Goal: Task Accomplishment & Management: Manage account settings

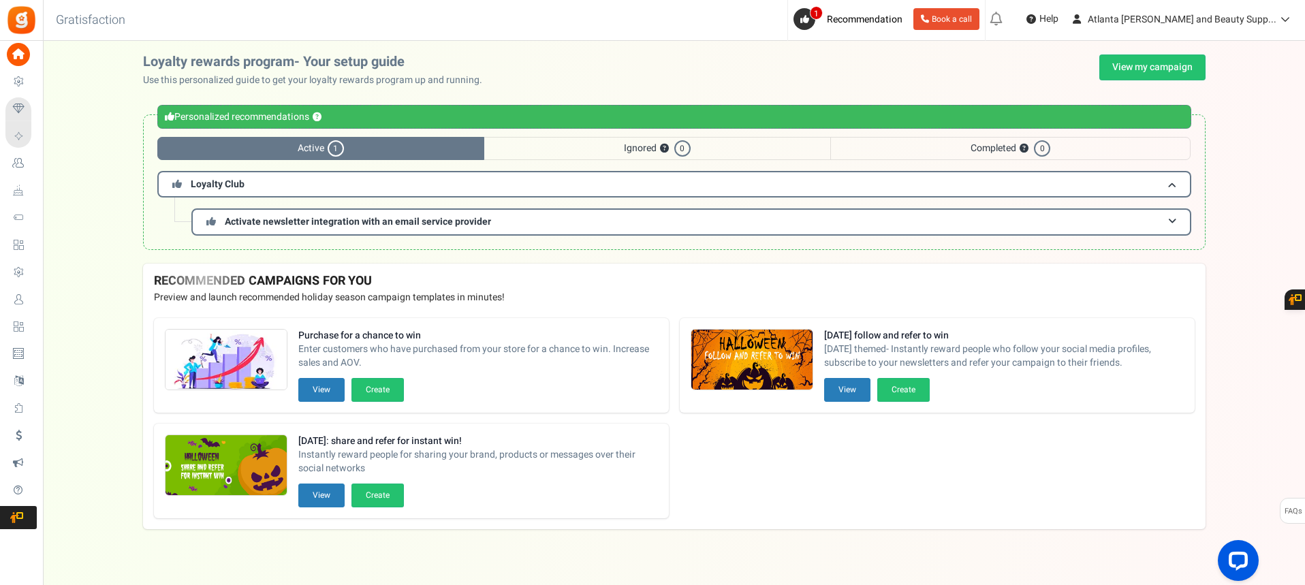
click at [0, 0] on span "Users" at bounding box center [0, 0] width 0 height 0
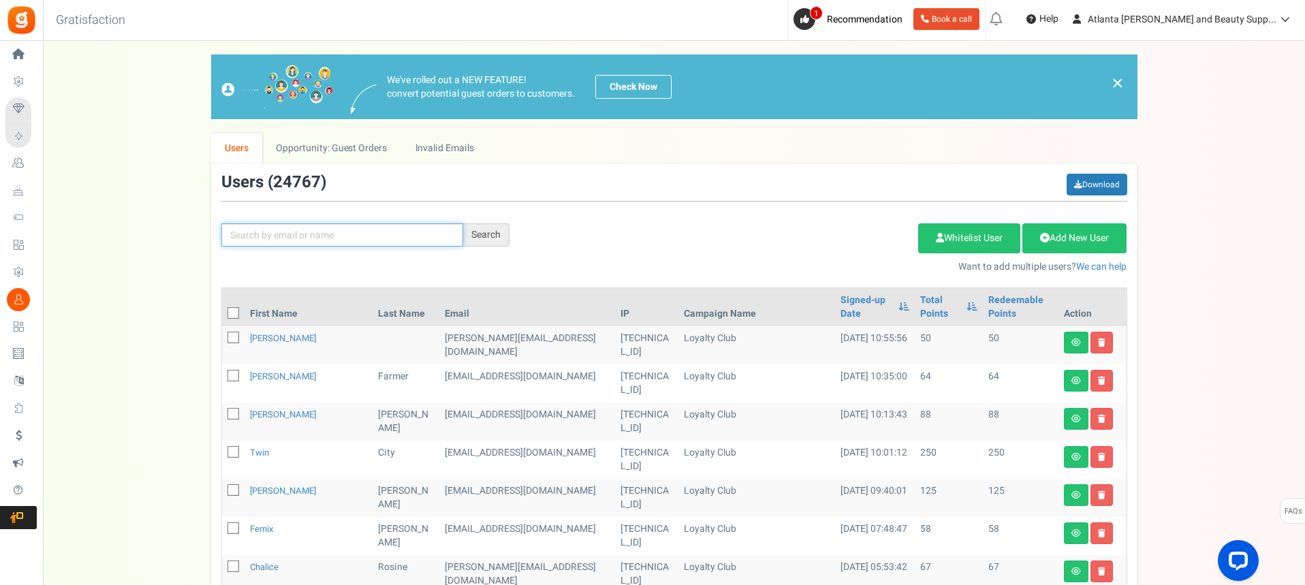
click at [341, 240] on input "text" at bounding box center [342, 234] width 242 height 23
type input "[PERSON_NAME]"
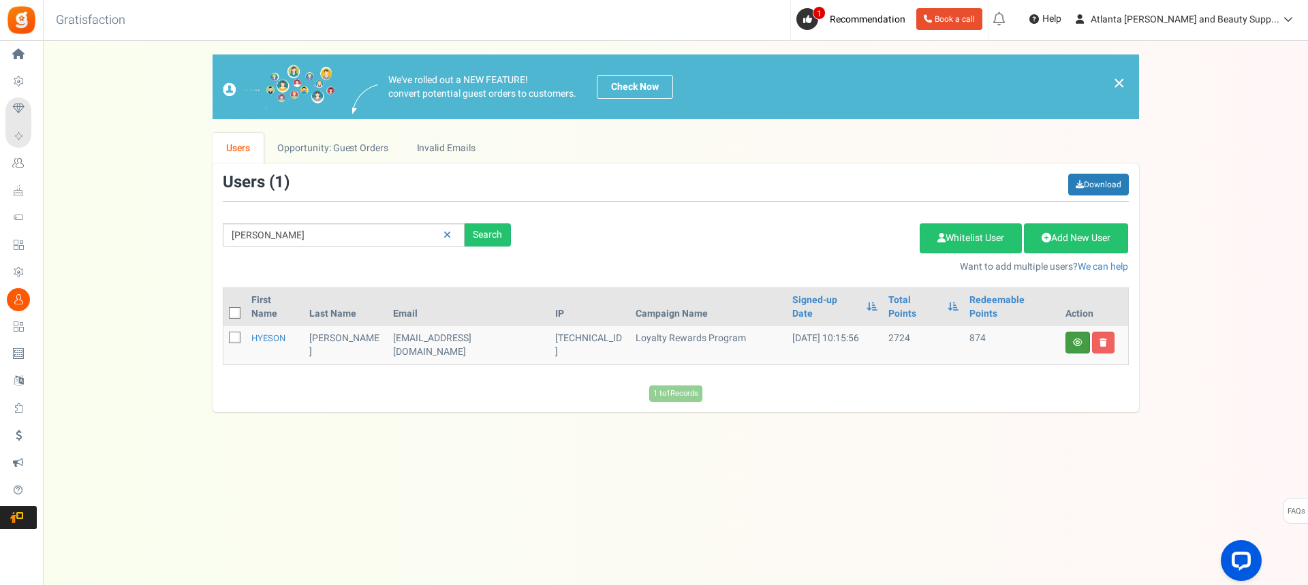
click at [1083, 332] on link at bounding box center [1077, 343] width 25 height 22
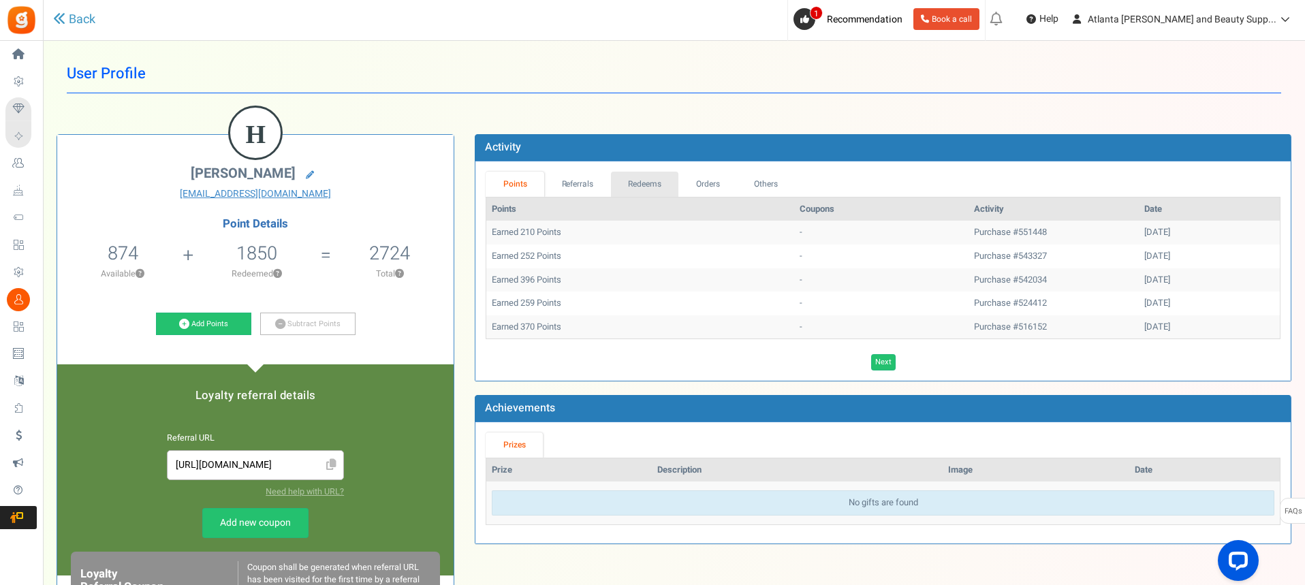
click at [636, 185] on link "Redeems" at bounding box center [645, 184] width 68 height 25
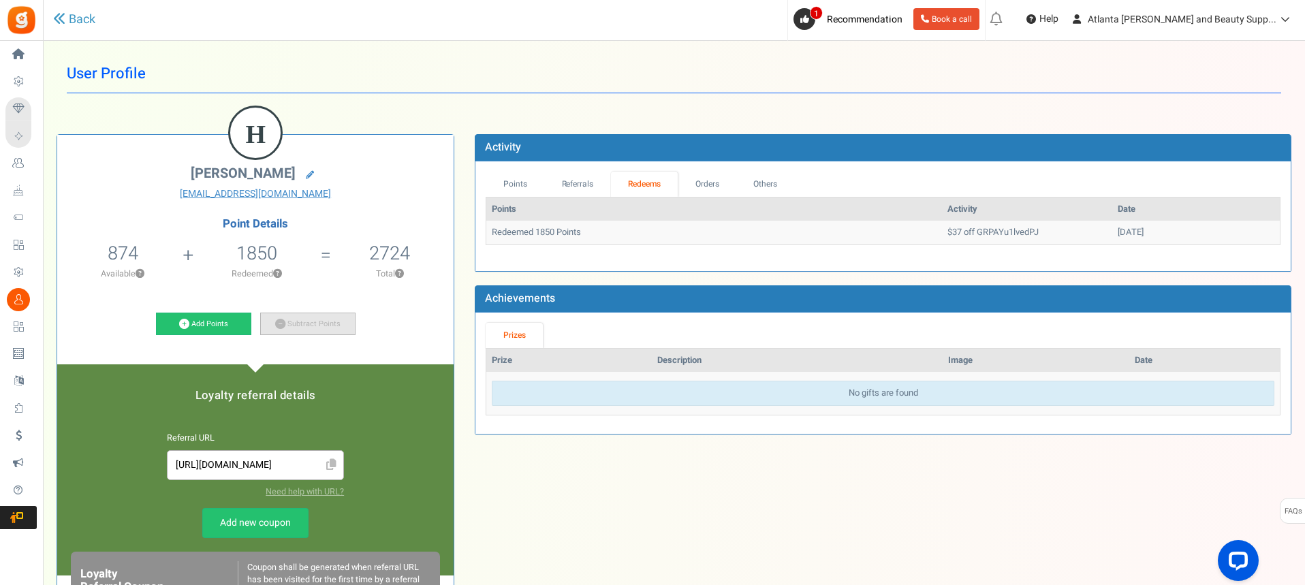
click at [320, 328] on link "Subtract Points" at bounding box center [307, 324] width 95 height 23
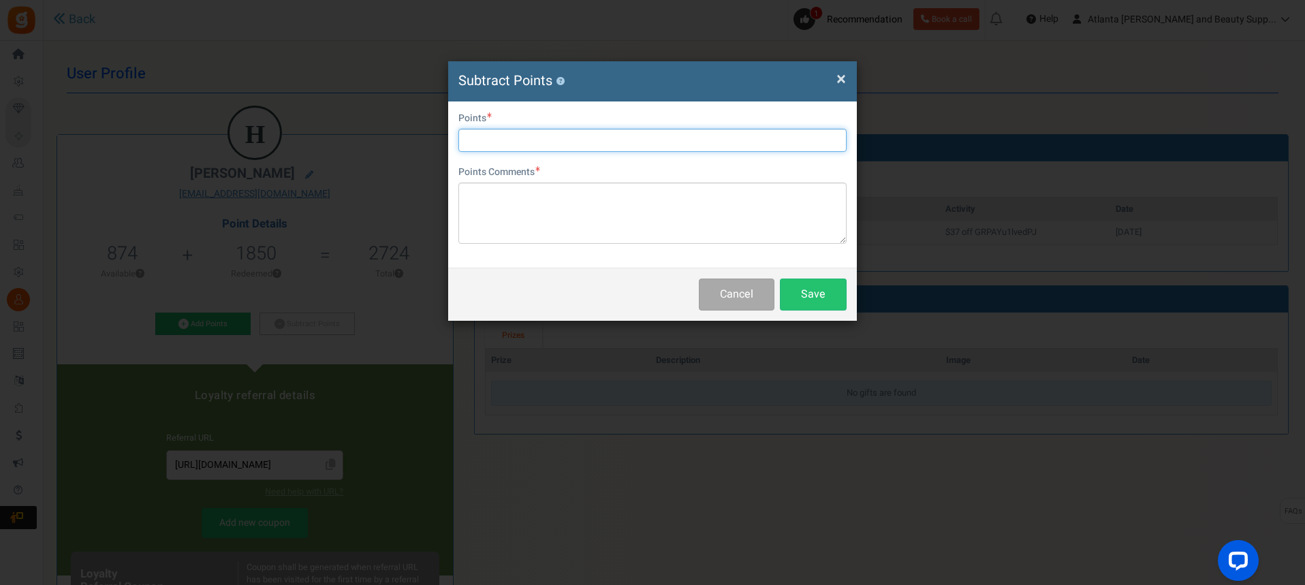
click at [568, 148] on input "text" at bounding box center [652, 140] width 388 height 23
type input "874"
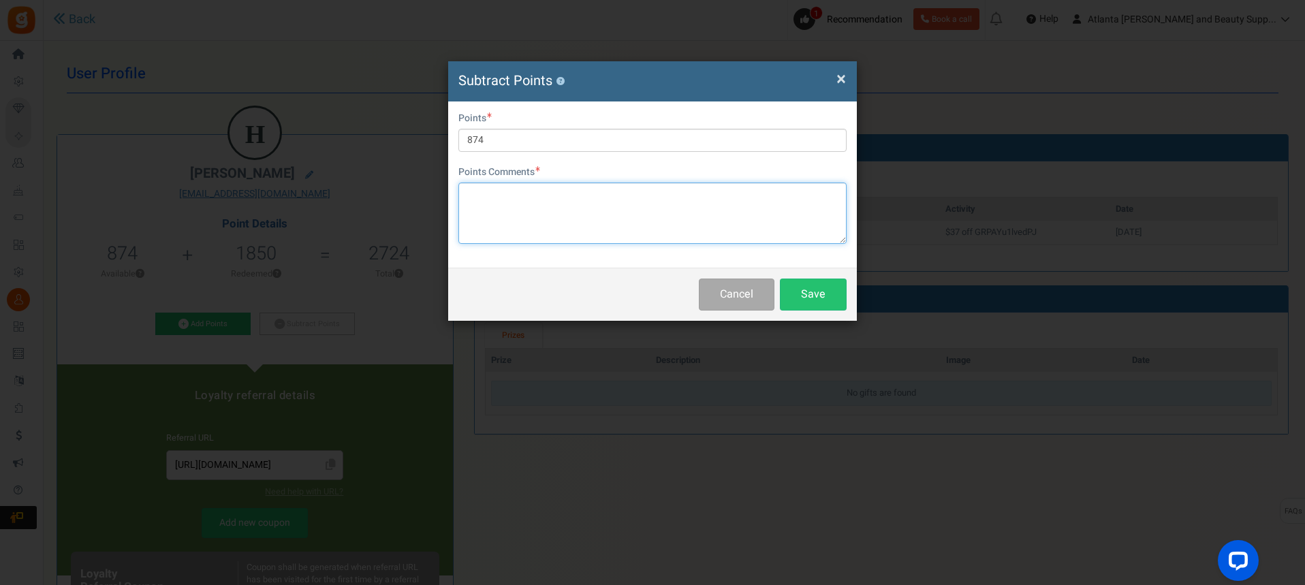
click at [558, 198] on textarea at bounding box center [652, 213] width 388 height 61
